Goal: Task Accomplishment & Management: Complete application form

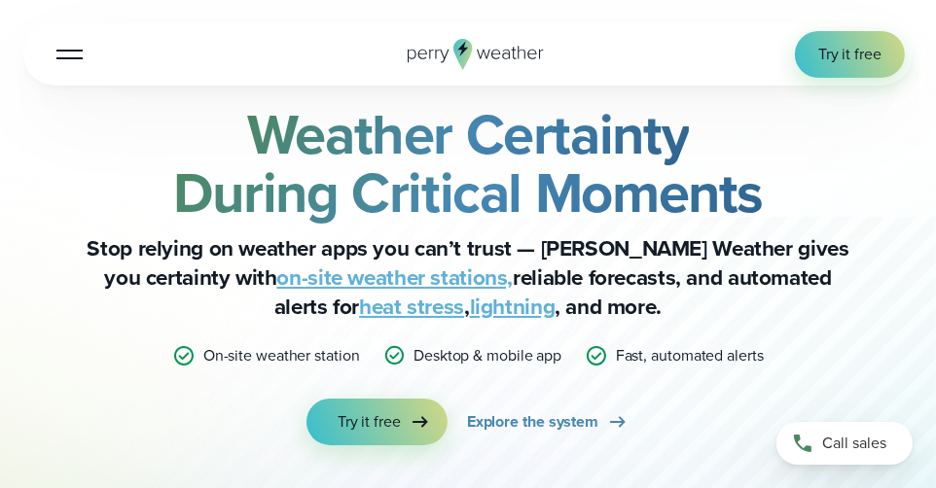
scroll to position [96, 0]
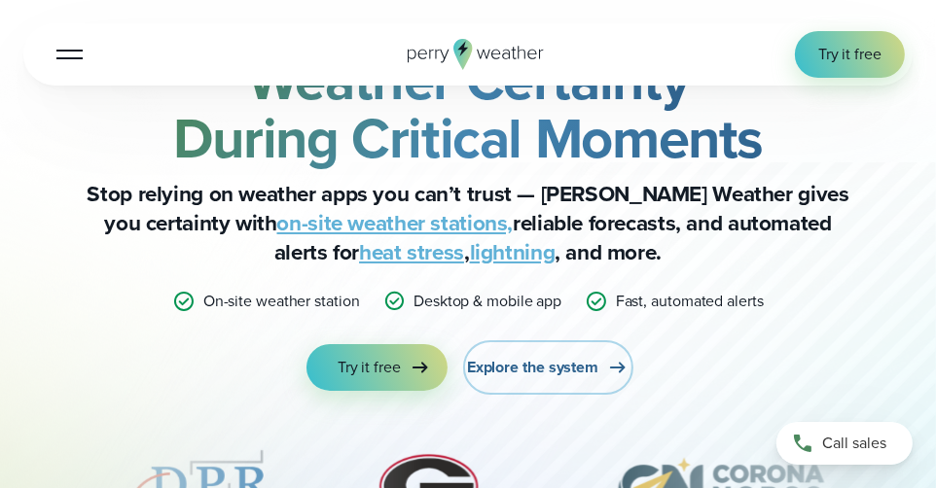
click at [541, 367] on span "Explore the system" at bounding box center [532, 367] width 131 height 23
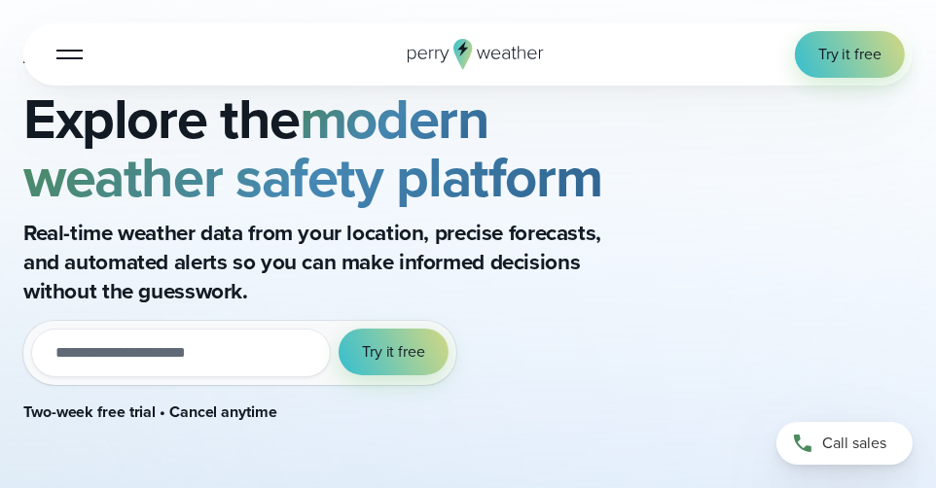
scroll to position [291, 0]
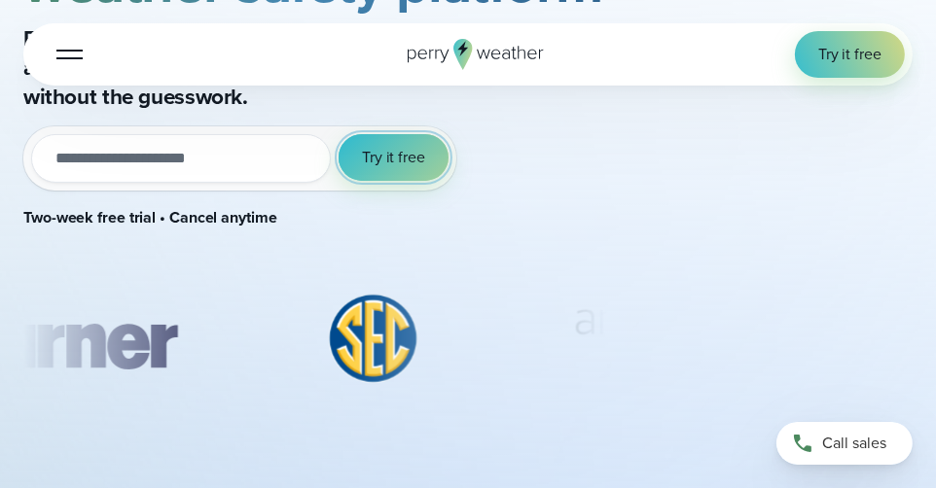
click at [393, 160] on span "Try it free" at bounding box center [393, 157] width 63 height 23
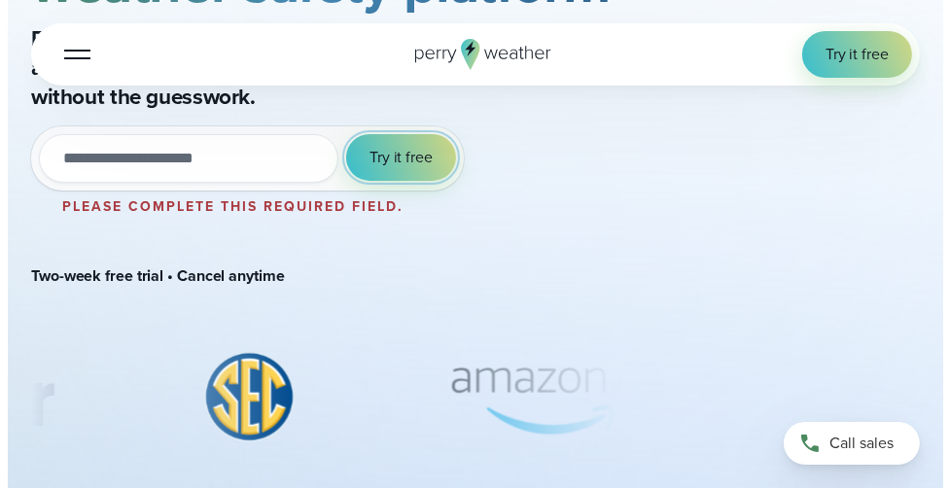
scroll to position [0, 0]
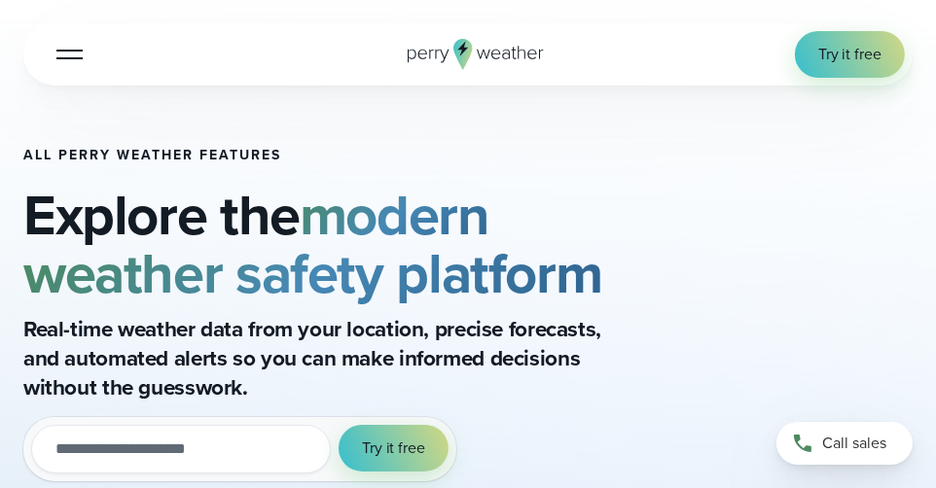
click at [60, 53] on div at bounding box center [69, 54] width 26 height 2
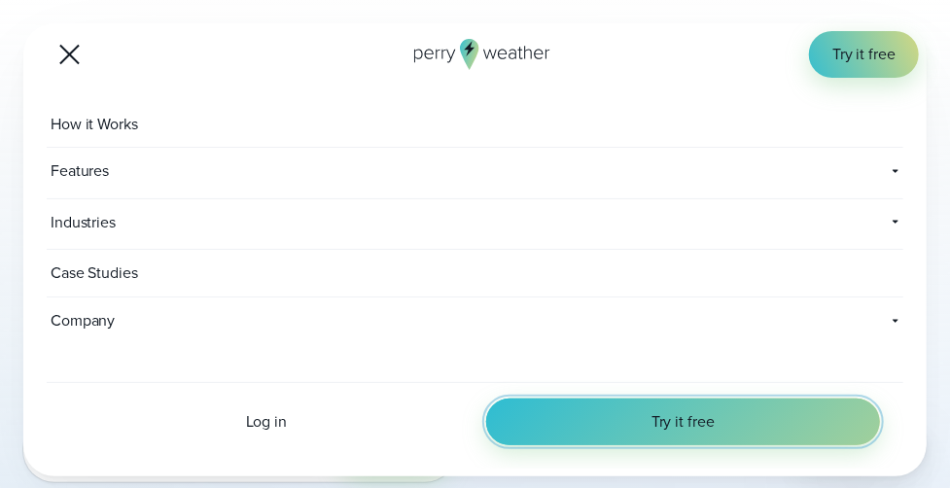
click at [638, 421] on link "Try it free" at bounding box center [683, 422] width 394 height 47
